Goal: Task Accomplishment & Management: Manage account settings

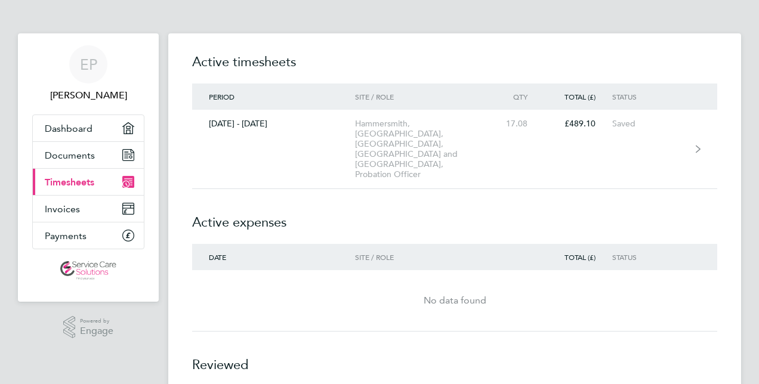
click at [84, 178] on span "Timesheets" at bounding box center [70, 182] width 50 height 11
click at [69, 156] on span "Documents" at bounding box center [70, 155] width 50 height 11
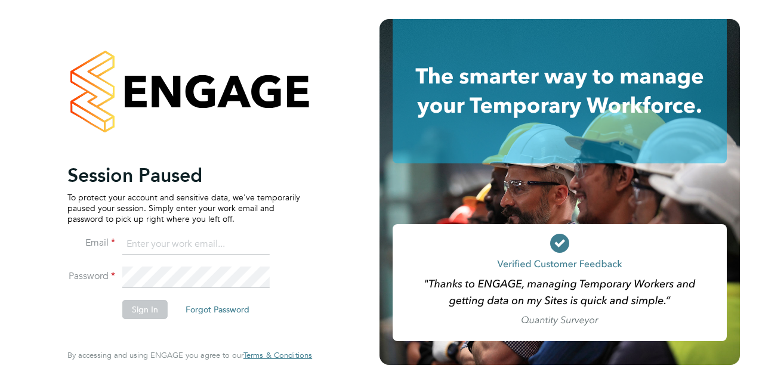
click at [152, 248] on input at bounding box center [195, 244] width 147 height 21
type input "[EMAIL_ADDRESS][DOMAIN_NAME]"
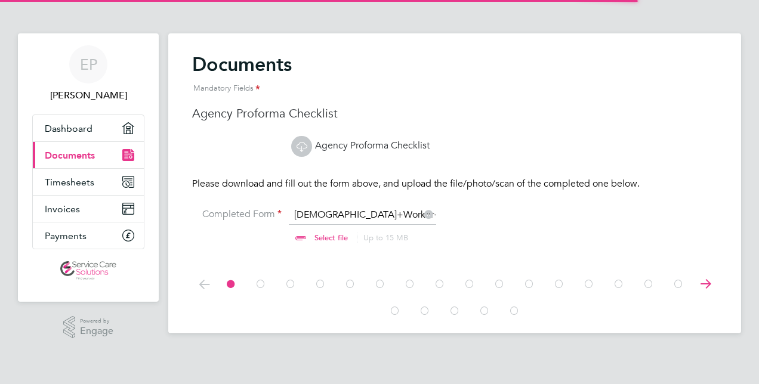
scroll to position [16, 148]
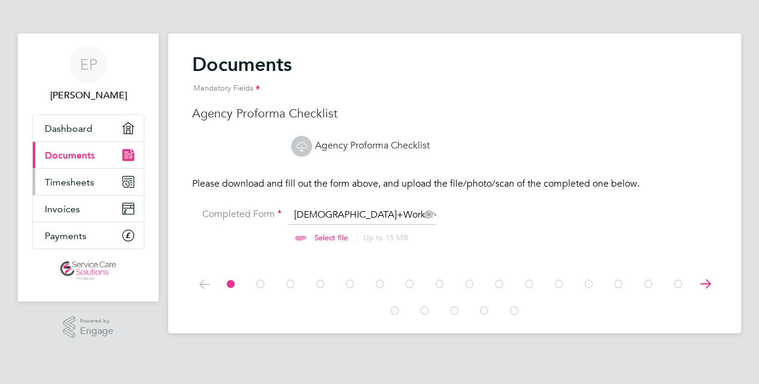
click at [68, 186] on span "Timesheets" at bounding box center [70, 182] width 50 height 11
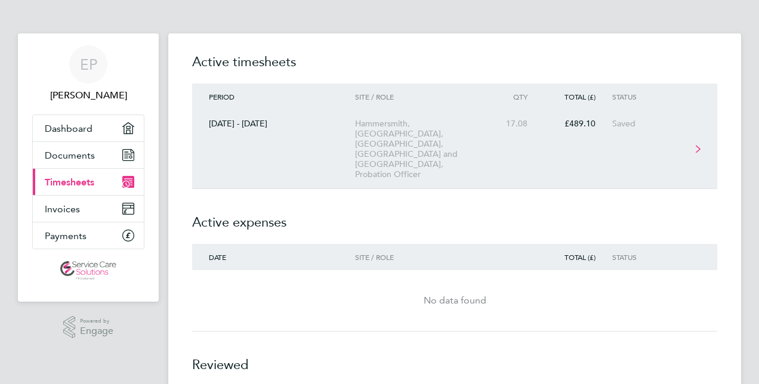
click at [437, 136] on div "Hammersmith, [GEOGRAPHIC_DATA], [GEOGRAPHIC_DATA], [GEOGRAPHIC_DATA] and [GEOGR…" at bounding box center [423, 149] width 137 height 61
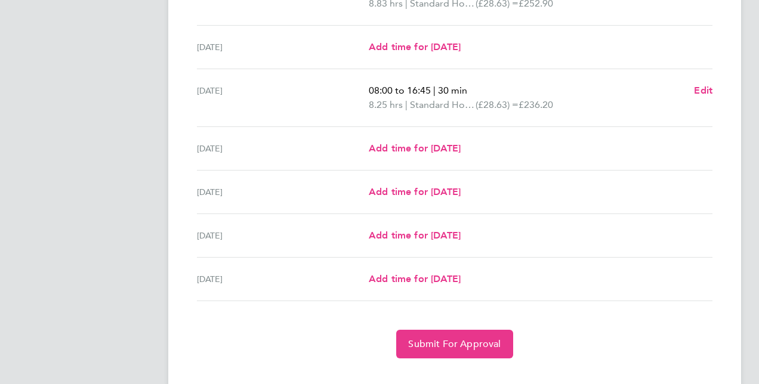
scroll to position [394, 0]
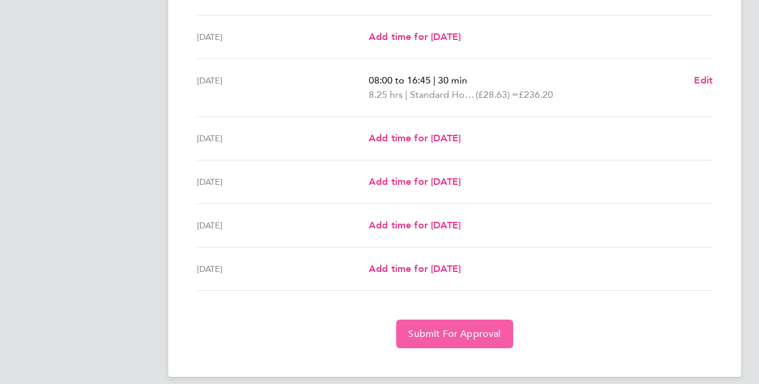
click at [459, 328] on span "Submit For Approval" at bounding box center [454, 334] width 92 height 12
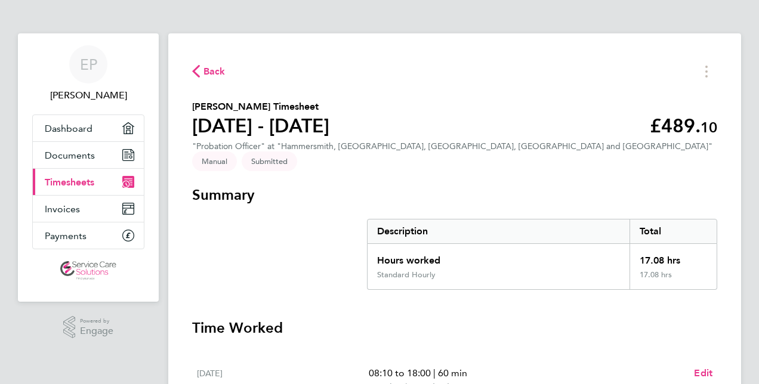
scroll to position [0, 0]
click at [208, 76] on span "Back" at bounding box center [214, 71] width 22 height 14
